Goal: Information Seeking & Learning: Learn about a topic

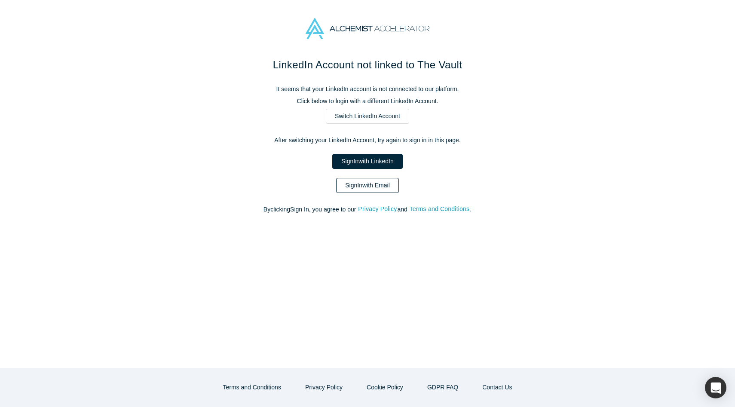
click at [362, 184] on link "Sign In with Email" at bounding box center [367, 185] width 63 height 15
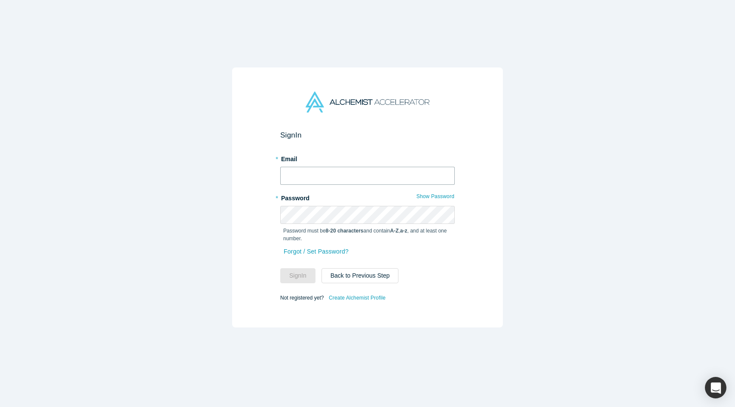
click at [355, 180] on input "text" at bounding box center [367, 176] width 175 height 18
type input "[PERSON_NAME][EMAIL_ADDRESS][DOMAIN_NAME]"
click at [280, 268] on button "Sign In" at bounding box center [297, 275] width 35 height 15
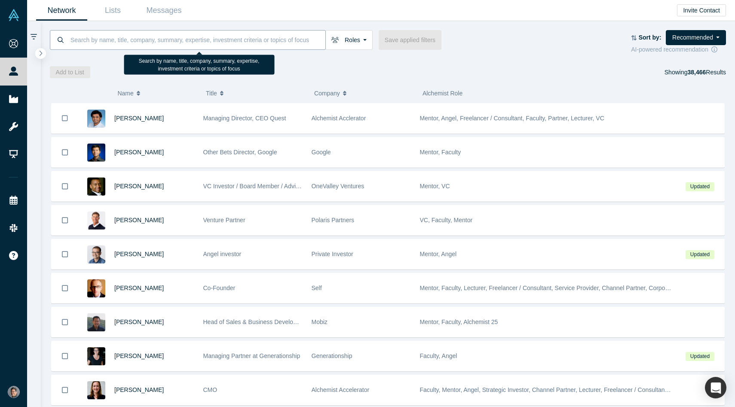
click at [128, 40] on input at bounding box center [198, 40] width 256 height 20
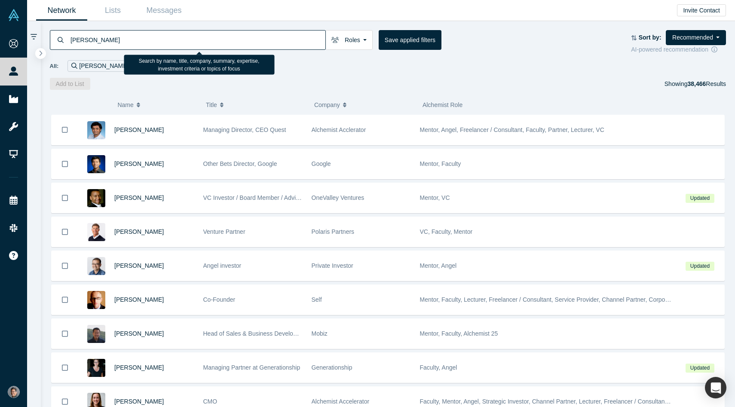
type input "[PERSON_NAME]"
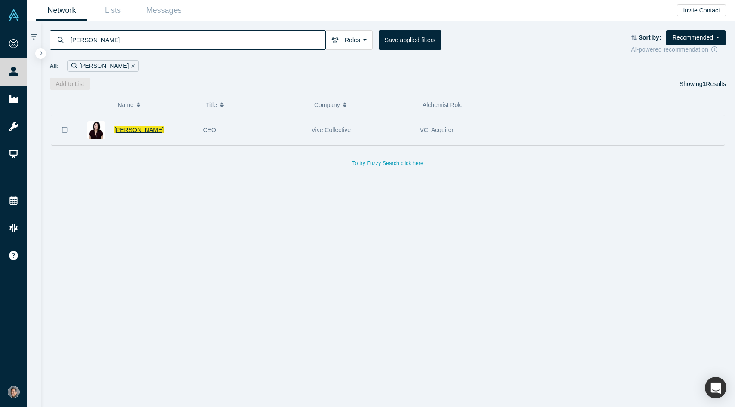
click at [133, 129] on span "[PERSON_NAME]" at bounding box center [138, 129] width 49 height 7
click at [132, 42] on input "[PERSON_NAME]" at bounding box center [189, 40] width 238 height 20
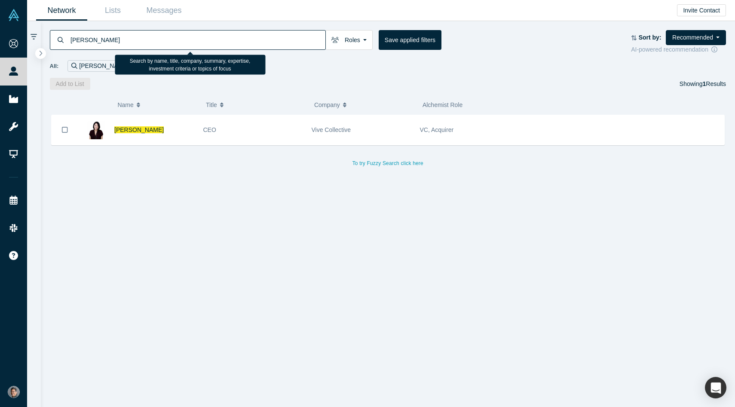
click at [132, 42] on input "[PERSON_NAME]" at bounding box center [198, 40] width 256 height 20
type input "cleantech"
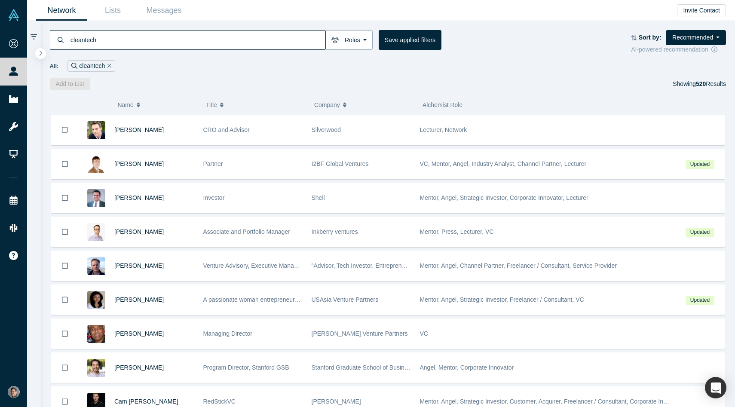
click at [346, 42] on button "Roles" at bounding box center [348, 40] width 47 height 20
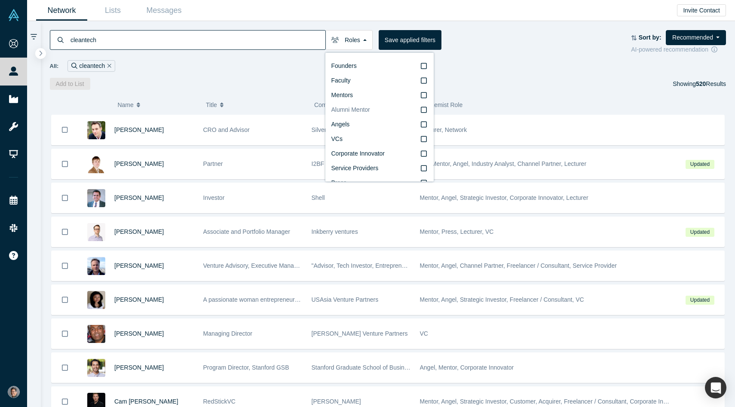
scroll to position [15, 0]
click at [421, 123] on icon at bounding box center [424, 124] width 6 height 6
click at [0, 0] on input "VCs" at bounding box center [0, 0] width 0 height 0
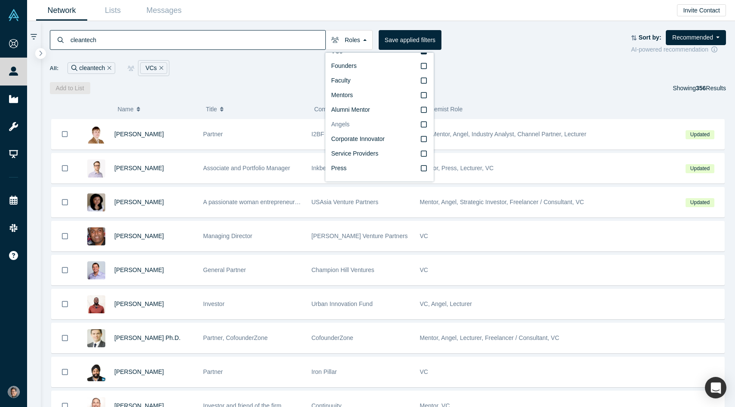
click at [423, 126] on icon at bounding box center [424, 124] width 6 height 7
click at [0, 0] on input "Angels" at bounding box center [0, 0] width 0 height 0
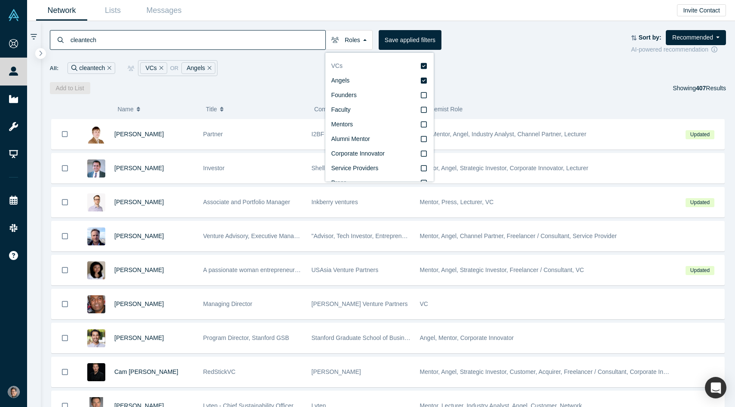
click at [422, 65] on icon at bounding box center [424, 66] width 6 height 6
click at [0, 0] on input "VCs" at bounding box center [0, 0] width 0 height 0
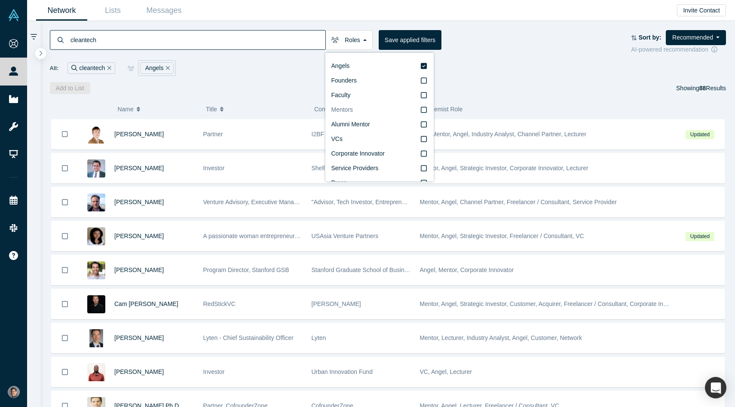
click at [536, 77] on div "cleantech Roles Angels Founders Faculty Mentors Alumni Mentor VCs Corporate Inn…" at bounding box center [388, 57] width 695 height 73
